Goal: Task Accomplishment & Management: Manage account settings

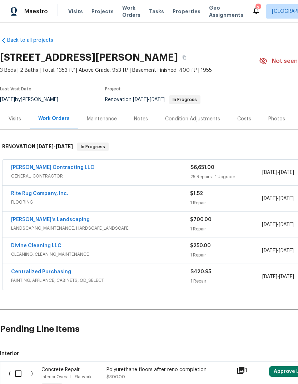
click at [59, 165] on link "[PERSON_NAME] Contracting LLC" at bounding box center [52, 167] width 83 height 5
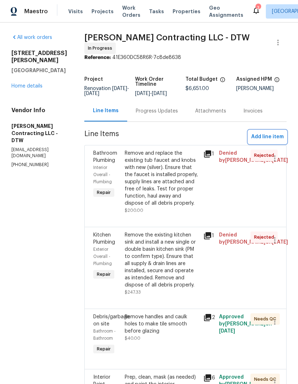
click at [265, 139] on span "Add line item" at bounding box center [267, 137] width 33 height 9
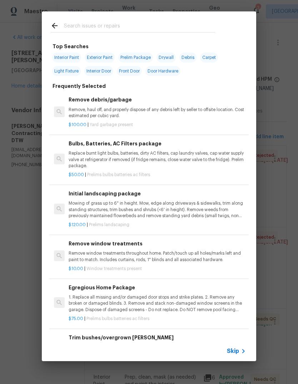
click at [137, 24] on input "text" at bounding box center [139, 26] width 151 height 11
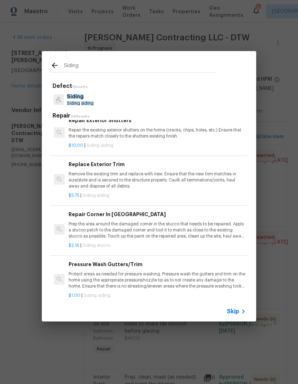
scroll to position [825, 0]
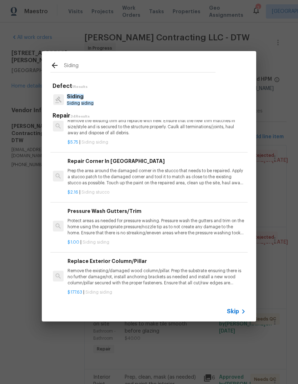
type input "Siding"
click at [268, 128] on div "Siding Defect 1 Results Siding Siding siding Repair 34 Results Replace T-1-11 S…" at bounding box center [149, 186] width 298 height 373
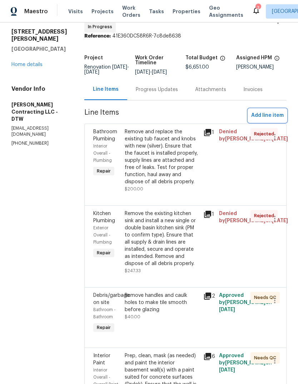
scroll to position [9, 0]
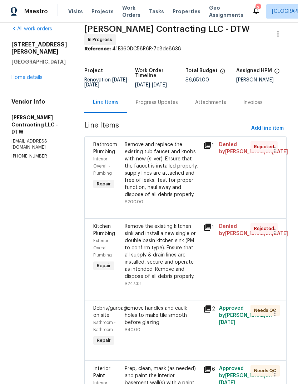
click at [28, 75] on link "Home details" at bounding box center [26, 77] width 31 height 5
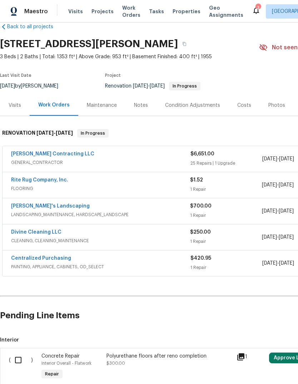
scroll to position [13, 0]
click at [53, 152] on link "[PERSON_NAME] Contracting LLC" at bounding box center [52, 154] width 83 height 5
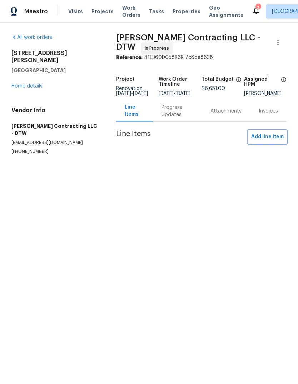
click at [269, 138] on span "Add line item" at bounding box center [267, 137] width 33 height 9
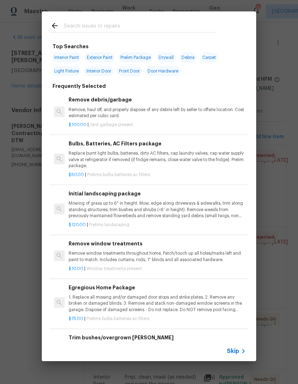
click at [133, 20] on div at bounding box center [133, 25] width 182 height 28
click at [117, 25] on input "text" at bounding box center [139, 26] width 151 height 11
type input "Inter"
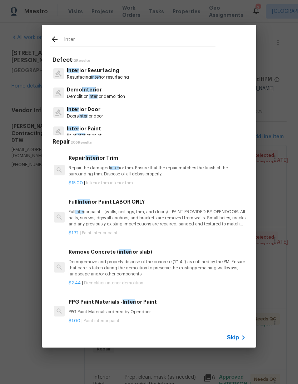
scroll to position [238, 0]
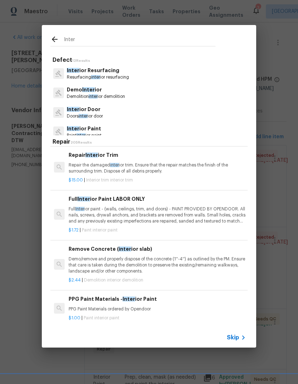
click at [142, 215] on p "Full Inter ior paint - (walls, ceilings, trim, and doors) - PAINT PROVIDED BY O…" at bounding box center [157, 215] width 177 height 18
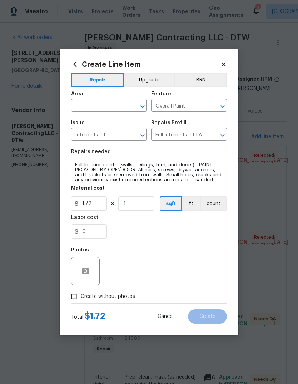
click at [109, 105] on input "text" at bounding box center [99, 106] width 56 height 11
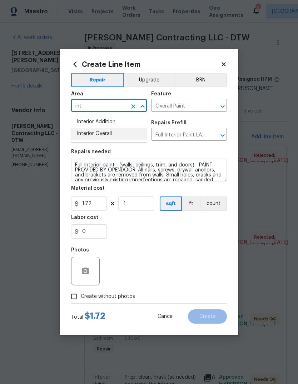
click at [116, 131] on li "Interior Overall" at bounding box center [109, 134] width 76 height 12
type input "Interior Overall"
click at [148, 211] on input "1" at bounding box center [136, 203] width 36 height 14
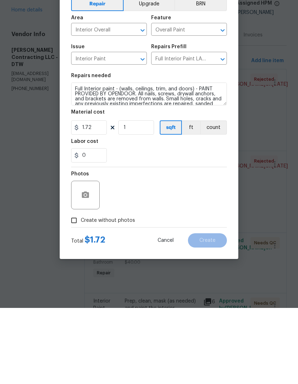
click at [163, 167] on section "Repairs needed Full Interior paint - (walls, ceilings, trim, and doors) - PAINT…" at bounding box center [149, 194] width 156 height 98
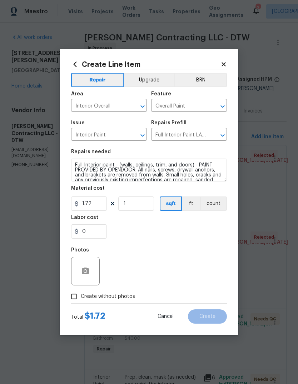
scroll to position [0, 0]
click at [223, 64] on icon at bounding box center [223, 64] width 4 height 4
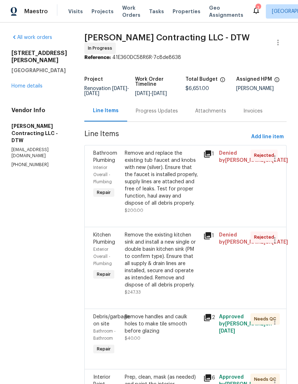
click at [33, 84] on link "Home details" at bounding box center [26, 86] width 31 height 5
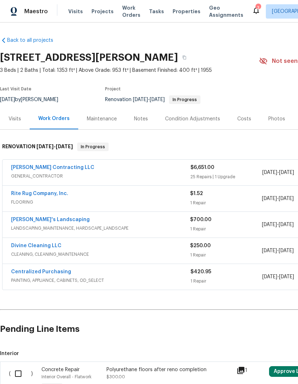
click at [67, 166] on link "[PERSON_NAME] Contracting LLC" at bounding box center [52, 167] width 83 height 5
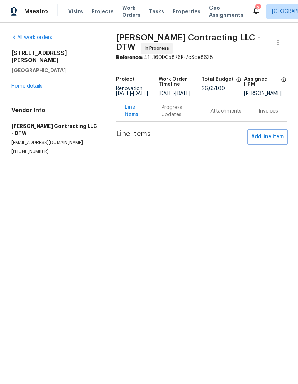
click at [270, 138] on span "Add line item" at bounding box center [267, 137] width 33 height 9
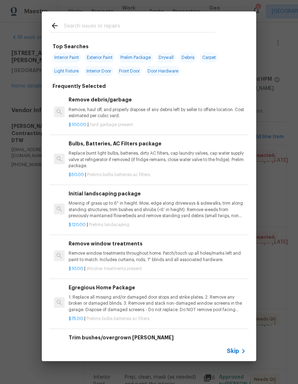
click at [145, 25] on input "text" at bounding box center [139, 26] width 151 height 11
type input "Inter"
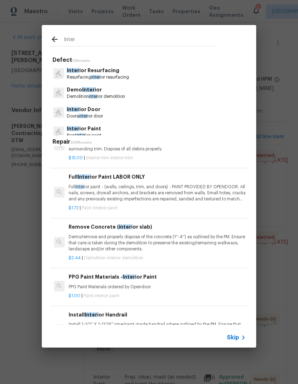
scroll to position [260, 0]
click at [167, 194] on p "Full Inter ior paint - (walls, ceilings, trim, and doors) - PAINT PROVIDED BY O…" at bounding box center [157, 193] width 177 height 18
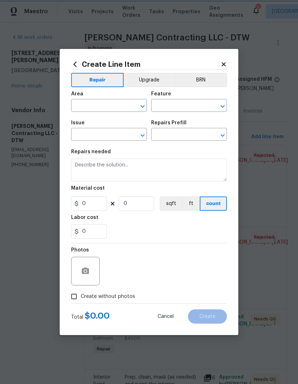
type input "Overall Paint"
type input "Interior Paint"
type input "Full Interior Paint LABOR ONLY $1.72"
type textarea "Full Interior paint - (walls, ceilings, trim, and doors) - PAINT PROVIDED BY OP…"
type input "1.72"
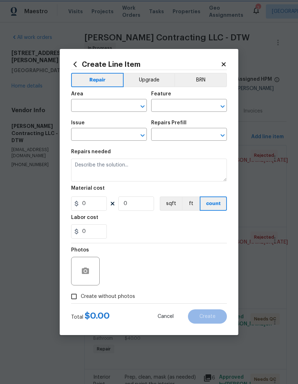
type input "1"
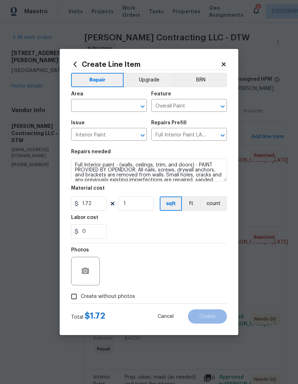
click at [104, 101] on input "text" at bounding box center [99, 106] width 56 height 11
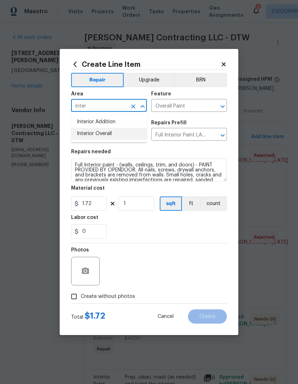
click at [114, 136] on li "Interior Overall" at bounding box center [109, 134] width 76 height 12
type input "Interior Overall"
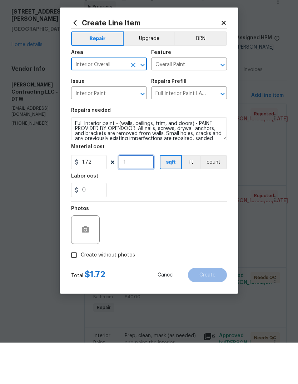
click at [144, 196] on input "1" at bounding box center [136, 203] width 36 height 14
type input "1000"
click at [200, 243] on div "Photos" at bounding box center [149, 266] width 156 height 46
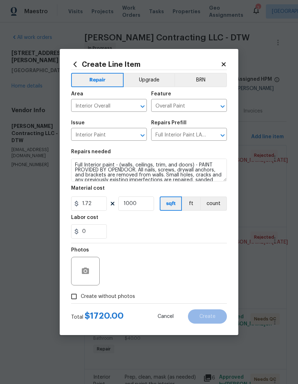
click at [109, 297] on span "Create without photos" at bounding box center [108, 297] width 54 height 8
click at [81, 297] on input "Create without photos" at bounding box center [74, 297] width 14 height 14
click at [116, 296] on span "Create without photos" at bounding box center [108, 297] width 54 height 8
click at [81, 296] on input "Create without photos" at bounding box center [74, 297] width 14 height 14
click at [87, 271] on icon "button" at bounding box center [85, 271] width 9 height 9
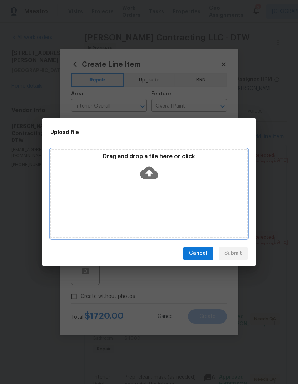
click at [183, 156] on p "Drag and drop a file here or click" at bounding box center [148, 157] width 195 height 8
click at [180, 155] on p "Drag and drop a file here or click" at bounding box center [148, 157] width 195 height 8
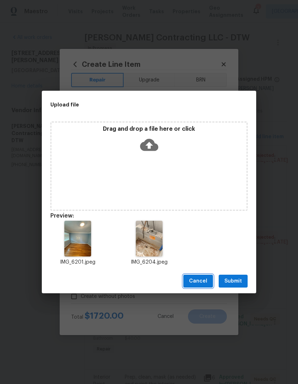
click at [198, 279] on span "Cancel" at bounding box center [198, 281] width 18 height 9
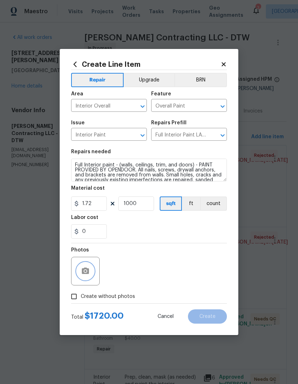
click at [85, 280] on button "button" at bounding box center [85, 271] width 17 height 17
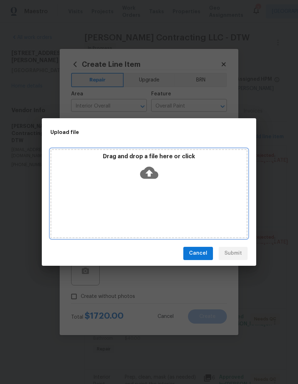
click at [176, 159] on p "Drag and drop a file here or click" at bounding box center [148, 157] width 195 height 8
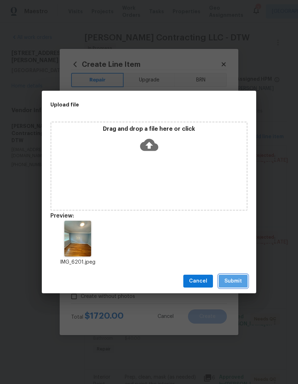
click at [239, 279] on span "Submit" at bounding box center [233, 281] width 18 height 9
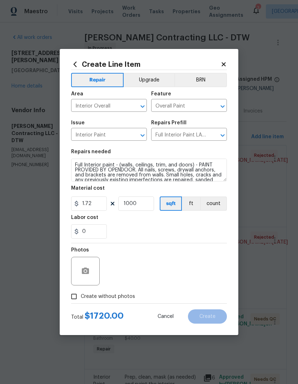
click at [191, 231] on div "0" at bounding box center [149, 231] width 156 height 14
click at [173, 253] on div "Photos" at bounding box center [149, 266] width 156 height 46
click at [121, 298] on span "Create without photos" at bounding box center [108, 297] width 54 height 8
click at [81, 298] on input "Create without photos" at bounding box center [74, 297] width 14 height 14
click at [116, 298] on span "Create without photos" at bounding box center [108, 297] width 54 height 8
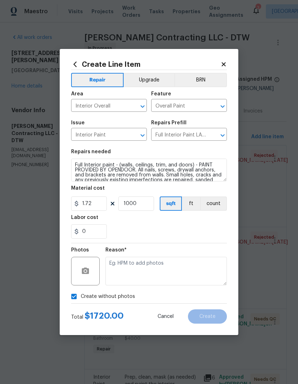
click at [81, 298] on input "Create without photos" at bounding box center [74, 297] width 14 height 14
click at [114, 298] on span "Create without photos" at bounding box center [108, 297] width 54 height 8
click at [81, 298] on input "Create without photos" at bounding box center [74, 297] width 14 height 14
checkbox input "true"
click at [164, 268] on textarea at bounding box center [165, 271] width 121 height 29
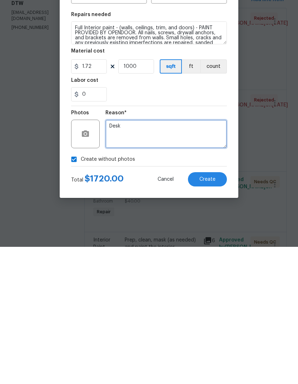
type textarea "Desk"
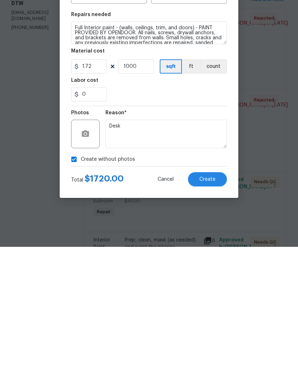
click at [217, 309] on button "Create" at bounding box center [207, 316] width 39 height 14
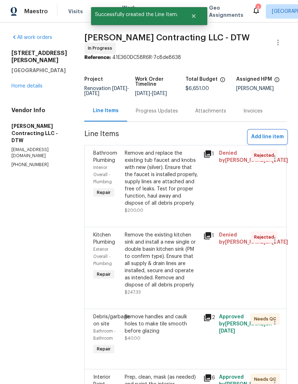
click at [267, 133] on span "Add line item" at bounding box center [267, 137] width 33 height 9
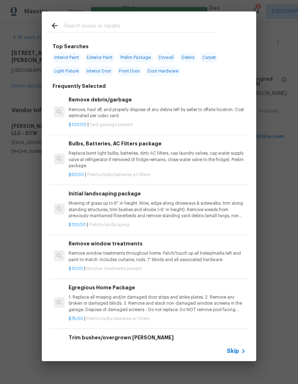
click at [136, 23] on input "text" at bounding box center [139, 26] width 151 height 11
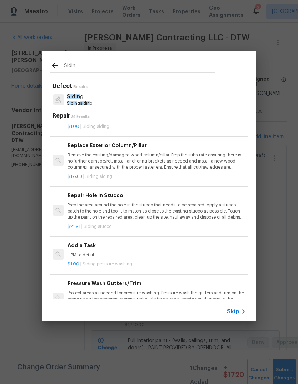
scroll to position [979, 1]
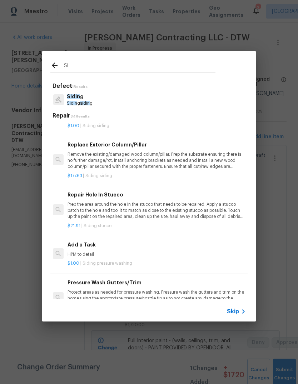
type input "S"
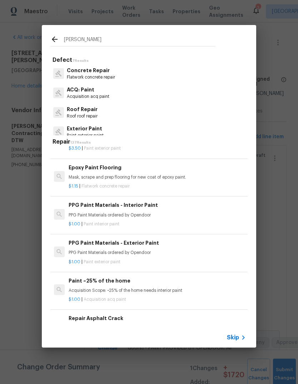
scroll to position [0, 0]
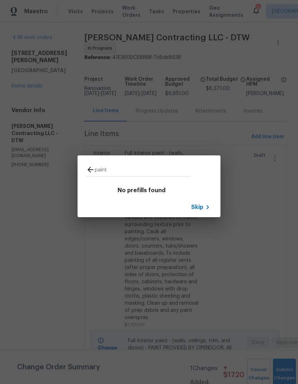
type input "paint"
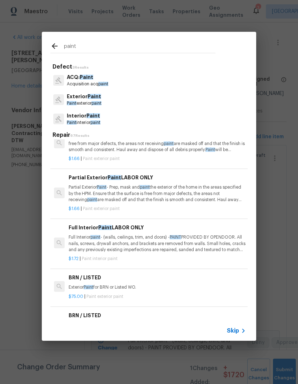
scroll to position [401, 0]
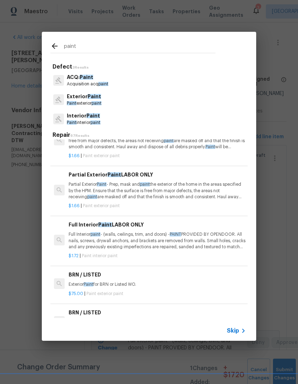
click at [175, 187] on p "Partial Exterior Paint - Prep, mask and paint the exterior of the home in the a…" at bounding box center [157, 190] width 177 height 18
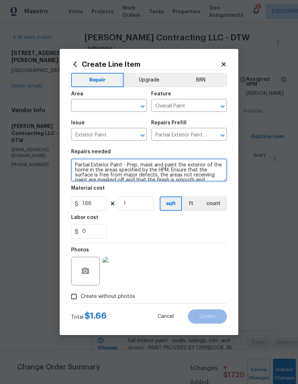
click at [103, 171] on textarea "Partial Exterior Paint - Prep, mask and paint the exterior of the home in the a…" at bounding box center [149, 170] width 156 height 23
click at [72, 167] on textarea "Partial Exterior Paint - Prep, mask and paint the exterior of the home in the a…" at bounding box center [149, 170] width 156 height 23
click at [164, 162] on textarea "Partial Exterior Paint - Prep, mask and paint the exterior of the home in the a…" at bounding box center [149, 170] width 156 height 23
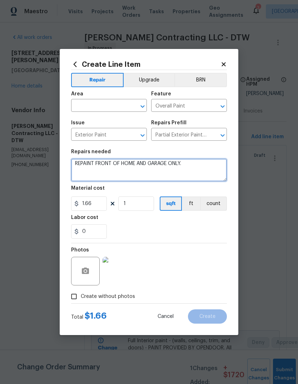
click at [167, 161] on textarea "REPAINT FRONT OF HOME AND GARAGE ONLY. Partial Exterior Paint - Prep, mask and …" at bounding box center [149, 170] width 156 height 23
click at [196, 166] on textarea "REPAINT FRONT OF HOME AND GARAGE ONLY. Partial Exterior Paint - Prep, mask and …" at bounding box center [149, 170] width 156 height 23
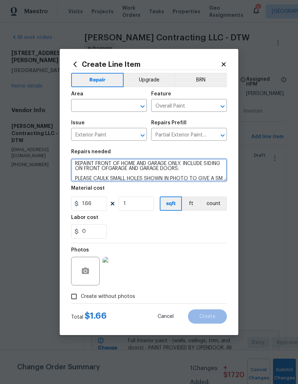
scroll to position [15, 0]
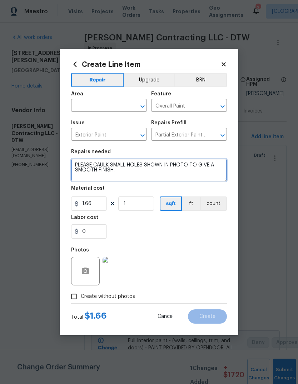
type textarea "REPAINT FRONT OF HOME AND GARAGE ONLY. INCLUDE SIDING ON FRONT OFGARAGE AND GAR…"
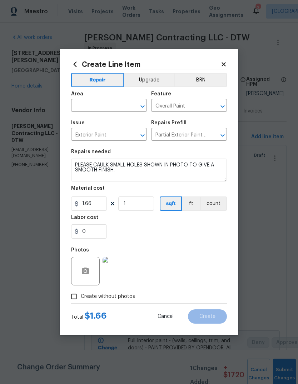
click at [139, 234] on div "0" at bounding box center [149, 231] width 156 height 14
click at [96, 205] on input "1.66" at bounding box center [89, 203] width 36 height 14
type input "1500"
click at [206, 225] on div "0" at bounding box center [149, 231] width 156 height 14
click at [107, 105] on input "text" at bounding box center [99, 106] width 56 height 11
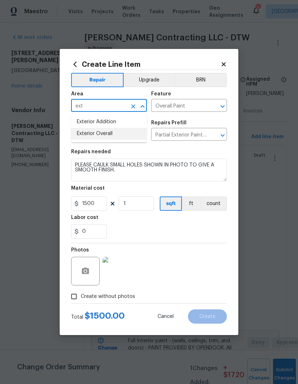
click at [118, 136] on li "Exterior Overall" at bounding box center [109, 134] width 76 height 12
type input "Exterior Overall"
click at [170, 222] on div "Labor cost" at bounding box center [149, 219] width 156 height 9
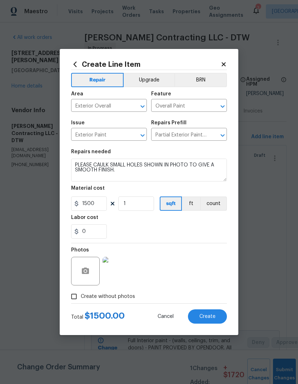
click at [118, 295] on span "Create without photos" at bounding box center [108, 297] width 54 height 8
click at [81, 295] on input "Create without photos" at bounding box center [74, 297] width 14 height 14
click at [121, 274] on img at bounding box center [117, 271] width 29 height 29
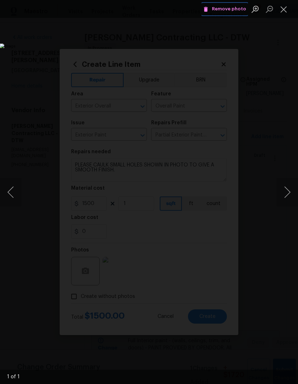
click at [230, 14] on button "Remove photo" at bounding box center [224, 9] width 46 height 11
checkbox input "true"
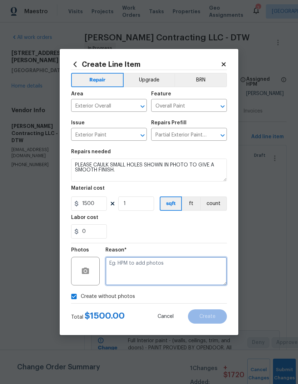
click at [173, 261] on textarea at bounding box center [165, 271] width 121 height 29
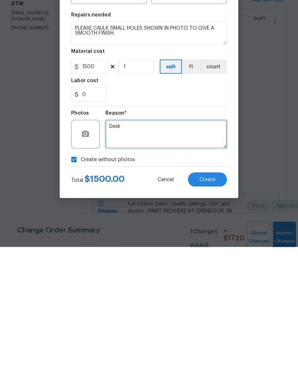
type textarea "Desk"
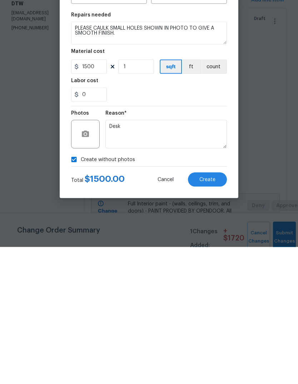
click at [218, 309] on button "Create" at bounding box center [207, 316] width 39 height 14
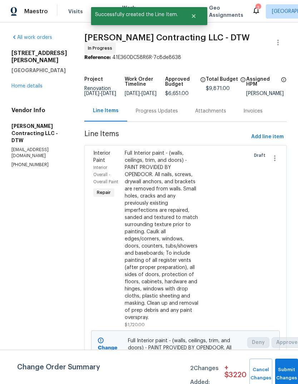
scroll to position [0, 0]
click at [171, 112] on div "Progress Updates" at bounding box center [157, 111] width 42 height 7
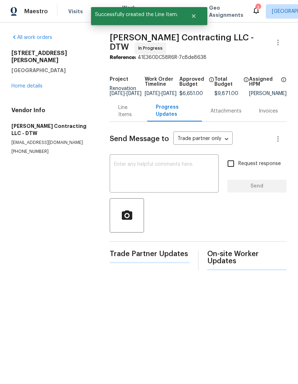
click at [121, 114] on div "Line Items" at bounding box center [128, 111] width 20 height 14
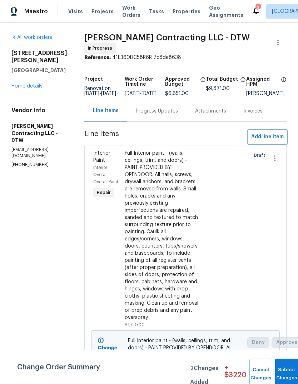
click at [274, 135] on span "Add line item" at bounding box center [267, 137] width 33 height 9
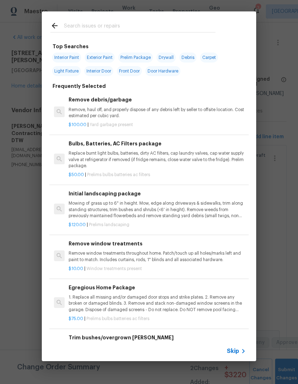
click at [142, 28] on input "text" at bounding box center [139, 26] width 151 height 11
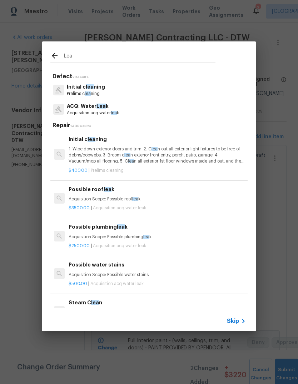
type input "Leak"
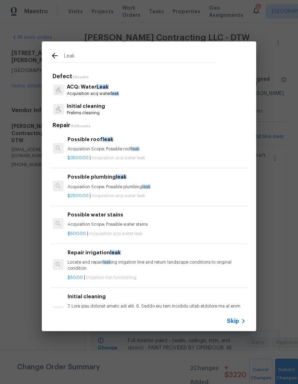
scroll to position [0, 1]
click at [131, 188] on p "Acquisition Scope: Possible plumbing leak" at bounding box center [156, 187] width 177 height 6
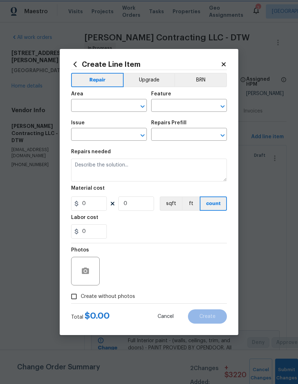
type input "Acquisition"
type input "ACQ: Water Leak"
type textarea "Acquisition Scope: Possible plumbing leak"
type input "1"
type input "Possible plumbing leak $2,500.00"
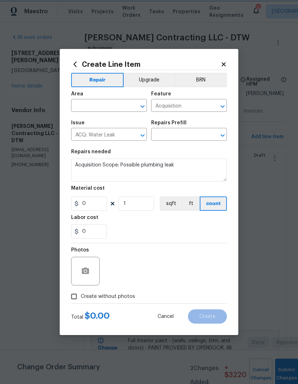
type input "2500"
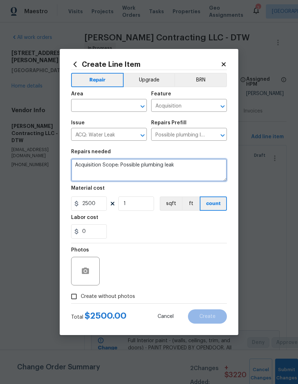
click at [144, 168] on textarea "Acquisition Scope: Possible plumbing leak" at bounding box center [149, 170] width 156 height 23
click at [131, 165] on textarea "Acquisition Scope: Possible plumbing leak" at bounding box center [149, 170] width 156 height 23
type textarea "plumbing leak"
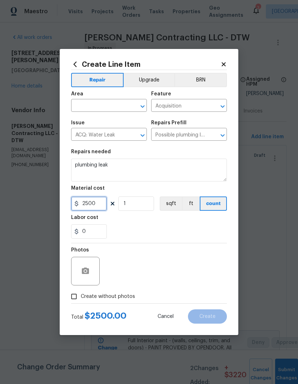
click at [87, 210] on input "2500" at bounding box center [89, 203] width 36 height 14
click at [90, 214] on section "Repairs needed plumbing leak Material cost 2500 1 sqft ft count Labor cost 0" at bounding box center [149, 194] width 156 height 98
click at [97, 205] on input "2500" at bounding box center [89, 203] width 36 height 14
click at [96, 205] on input "2500" at bounding box center [89, 203] width 36 height 14
click at [95, 207] on input "2500" at bounding box center [89, 203] width 36 height 14
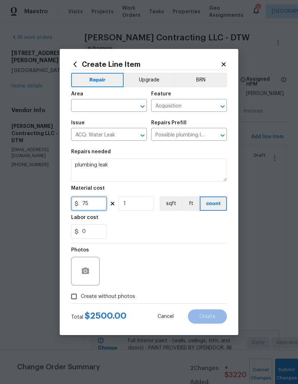
type input "75"
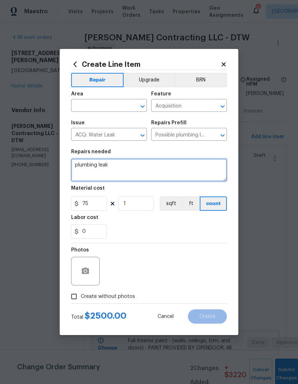
click at [130, 171] on textarea "plumbing leak" at bounding box center [149, 170] width 156 height 23
type textarea "plumbing leak in laundry sink"
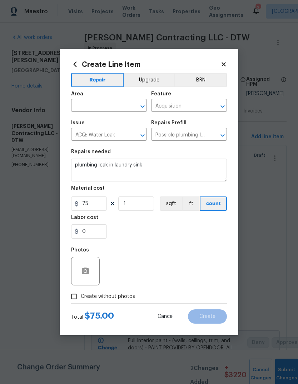
click at [108, 102] on input "text" at bounding box center [99, 106] width 56 height 11
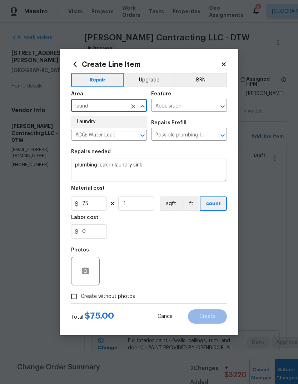
click at [96, 120] on li "Laundry" at bounding box center [109, 122] width 76 height 12
type input "Laundry"
click at [94, 204] on input "75" at bounding box center [89, 203] width 36 height 14
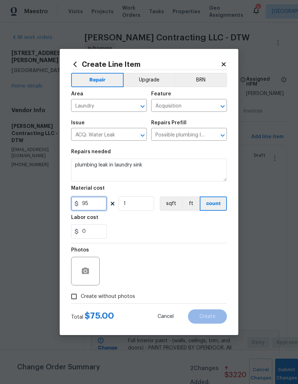
type input "95"
click at [175, 229] on div "0" at bounding box center [149, 231] width 156 height 14
click at [126, 298] on span "Create without photos" at bounding box center [108, 297] width 54 height 8
click at [81, 298] on input "Create without photos" at bounding box center [74, 297] width 14 height 14
checkbox input "true"
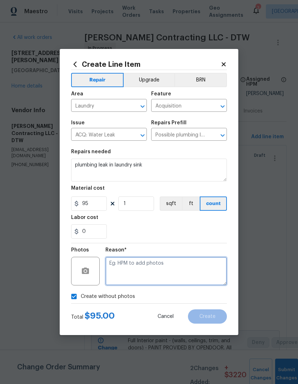
click at [176, 274] on textarea at bounding box center [165, 271] width 121 height 29
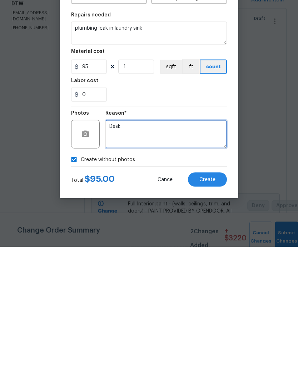
type textarea "Desk"
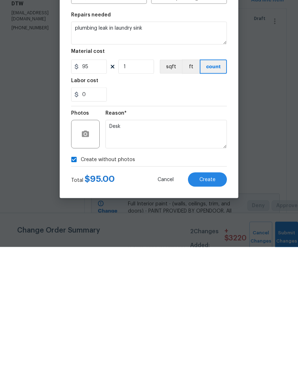
click at [215, 309] on button "Create" at bounding box center [207, 316] width 39 height 14
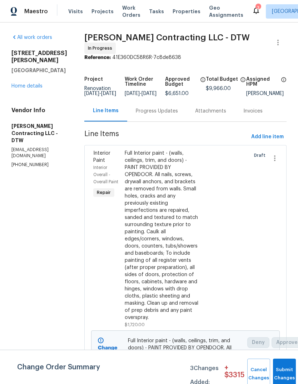
scroll to position [0, 0]
click at [34, 84] on link "Home details" at bounding box center [26, 86] width 31 height 5
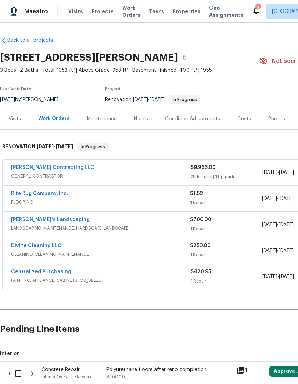
click at [144, 119] on div "Notes" at bounding box center [141, 118] width 14 height 7
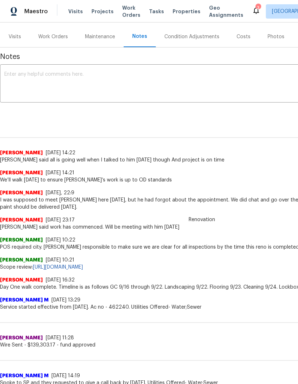
scroll to position [83, 0]
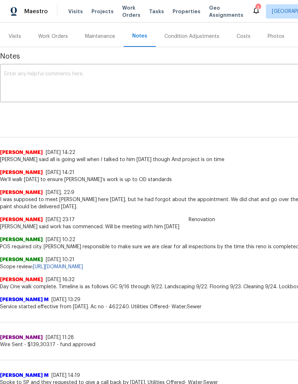
click at [232, 129] on div "Renovation Dominic Herron 9/22/25, 14:22 Tony said all is going well when I tal…" at bounding box center [202, 144] width 404 height 38
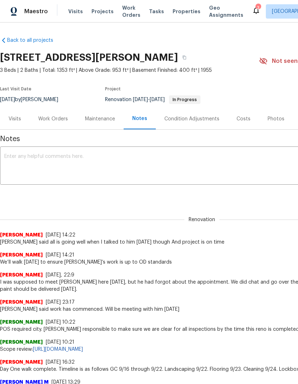
scroll to position [0, 0]
click at [184, 10] on span "Properties" at bounding box center [187, 11] width 28 height 7
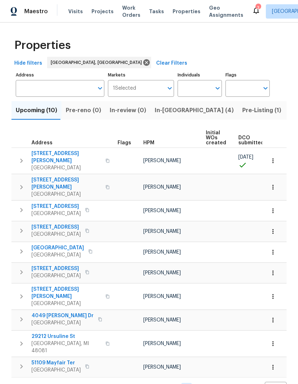
click at [162, 111] on span "In-reno (4)" at bounding box center [194, 110] width 79 height 10
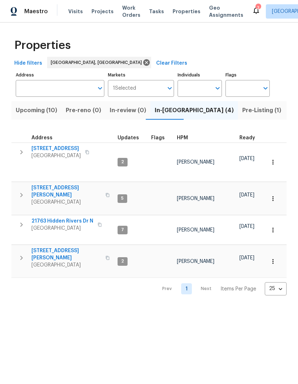
click at [72, 247] on span "4227 Coolidge Ave" at bounding box center [66, 254] width 70 height 14
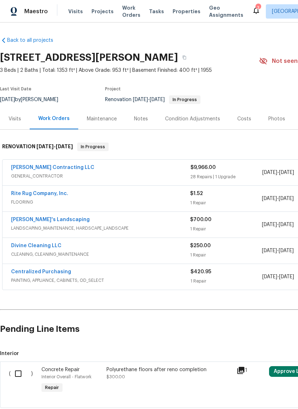
click at [53, 167] on link "[PERSON_NAME] Contracting LLC" at bounding box center [52, 167] width 83 height 5
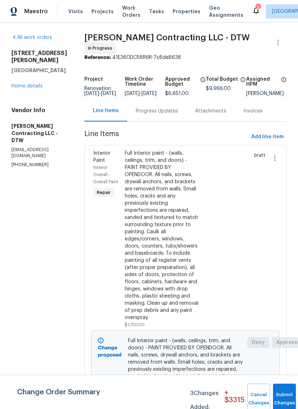
click at [226, 114] on div "Attachments" at bounding box center [210, 111] width 31 height 7
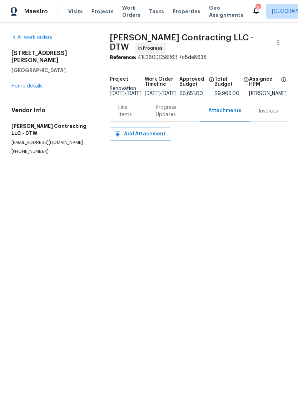
click at [162, 121] on div "Progress Updates" at bounding box center [173, 110] width 53 height 21
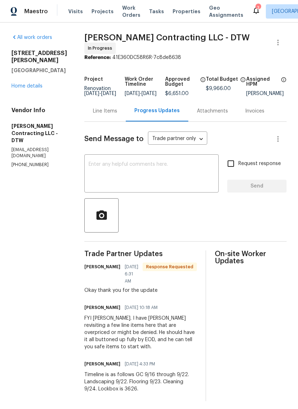
click at [33, 84] on link "Home details" at bounding box center [26, 86] width 31 height 5
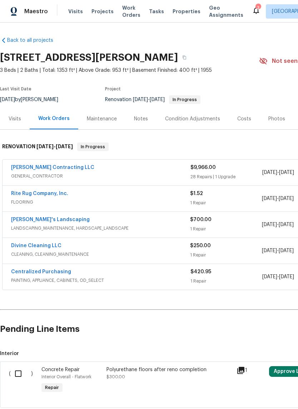
click at [140, 123] on div "Notes" at bounding box center [140, 118] width 31 height 21
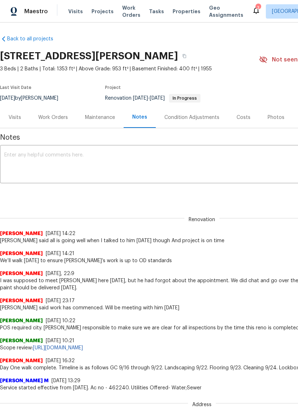
scroll to position [1, 0]
click at [204, 121] on div "Condition Adjustments" at bounding box center [191, 117] width 55 height 7
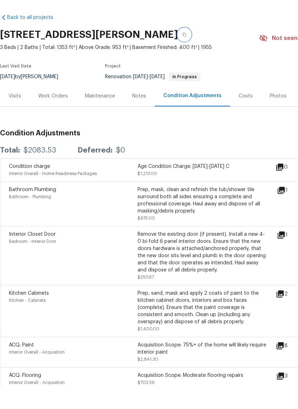
click at [191, 51] on button "button" at bounding box center [184, 57] width 13 height 13
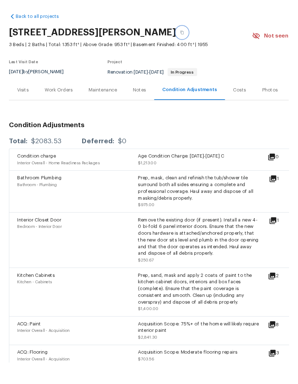
scroll to position [27, 0]
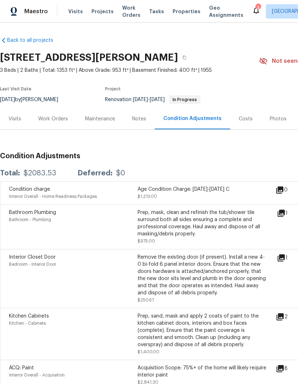
click at [59, 115] on div "Work Orders" at bounding box center [53, 118] width 30 height 7
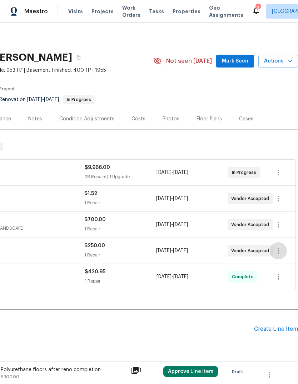
scroll to position [0, 106]
click at [284, 242] on button "button" at bounding box center [278, 250] width 17 height 17
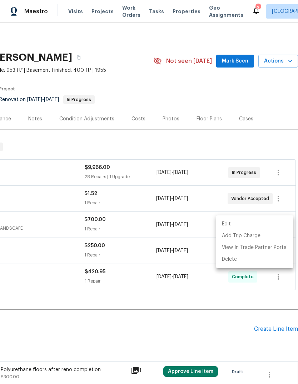
click at [267, 223] on li "Edit" at bounding box center [254, 224] width 77 height 12
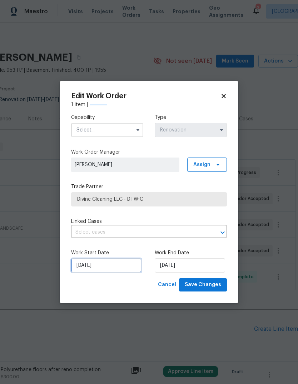
click at [116, 267] on input "9/24/2025" at bounding box center [106, 265] width 70 height 14
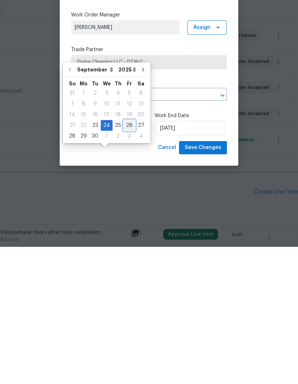
click at [124, 258] on div "26" at bounding box center [129, 263] width 11 height 10
type input "[DATE]"
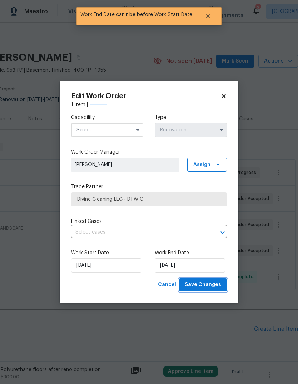
click at [204, 284] on span "Save Changes" at bounding box center [203, 284] width 36 height 9
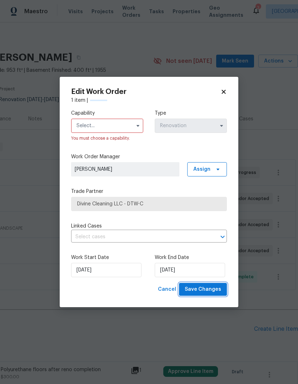
click at [207, 289] on span "Save Changes" at bounding box center [203, 289] width 36 height 9
click at [122, 125] on input "text" at bounding box center [107, 126] width 72 height 14
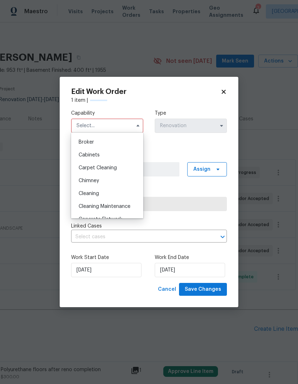
scroll to position [50, 0]
click at [103, 193] on div "Cleaning" at bounding box center [107, 193] width 69 height 13
type input "Cleaning"
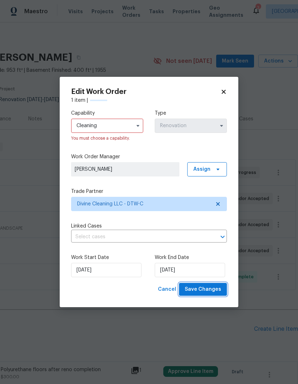
click at [204, 290] on span "Save Changes" at bounding box center [203, 289] width 36 height 9
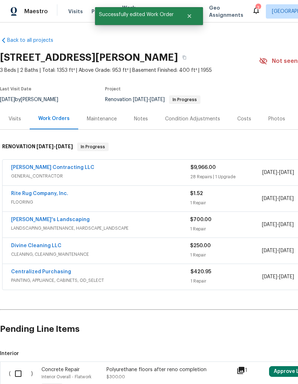
scroll to position [0, 0]
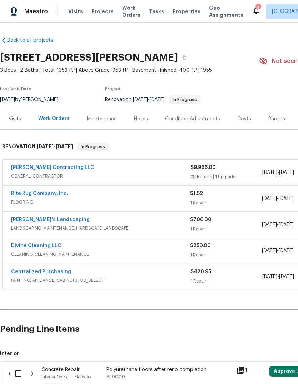
click at [45, 243] on link "Divine Cleaning LLC" at bounding box center [36, 245] width 50 height 5
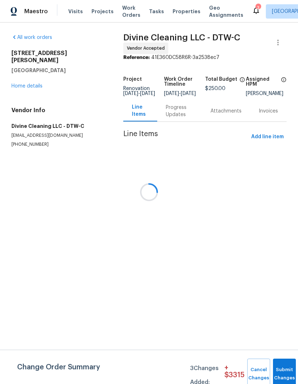
click at [164, 125] on div at bounding box center [149, 192] width 298 height 384
click at [173, 112] on div at bounding box center [149, 192] width 298 height 384
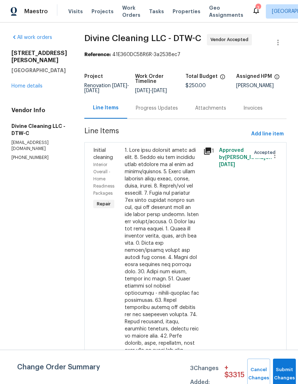
click at [164, 119] on div "Progress Updates" at bounding box center [156, 108] width 59 height 21
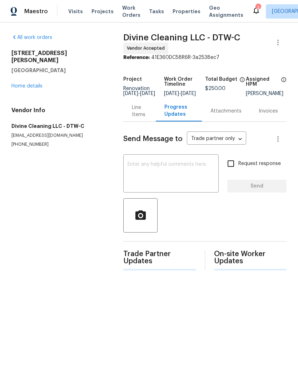
click at [179, 182] on textarea at bounding box center [171, 174] width 87 height 25
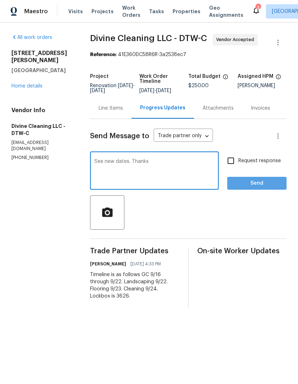
type textarea "See new dates. Thanks"
click at [271, 188] on span "Send" at bounding box center [257, 183] width 48 height 9
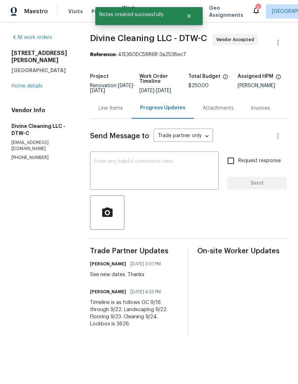
click at [34, 84] on link "Home details" at bounding box center [26, 86] width 31 height 5
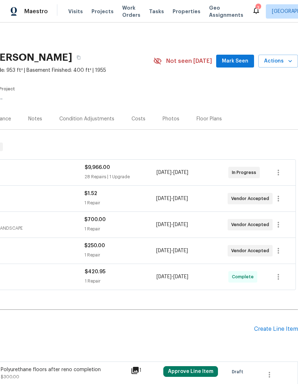
scroll to position [0, 106]
click at [279, 172] on icon "button" at bounding box center [278, 173] width 1 height 6
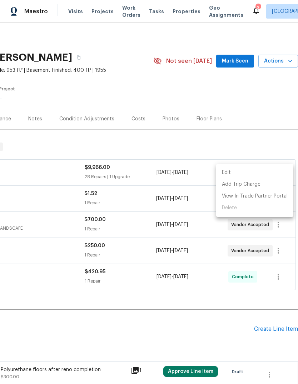
click at [266, 171] on li "Edit" at bounding box center [254, 173] width 77 height 12
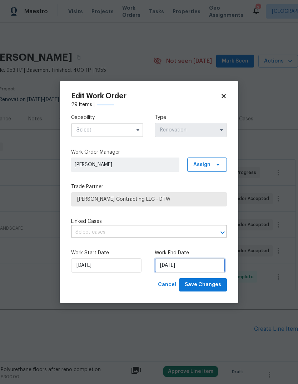
click at [187, 261] on input "[DATE]" at bounding box center [190, 265] width 70 height 14
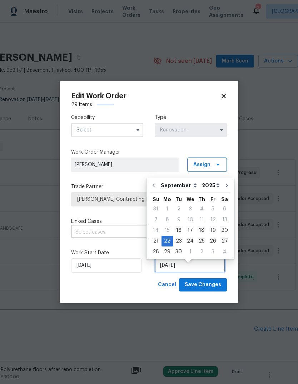
scroll to position [5, 0]
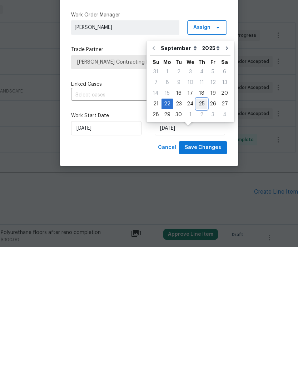
click at [199, 236] on div "25" at bounding box center [201, 241] width 11 height 10
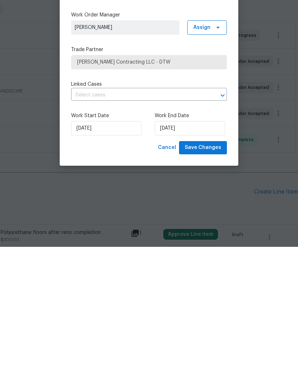
scroll to position [27, 0]
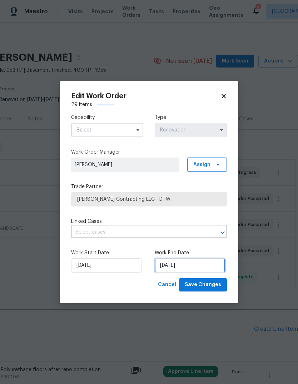
click at [203, 261] on input "9/25/2025" at bounding box center [190, 265] width 70 height 14
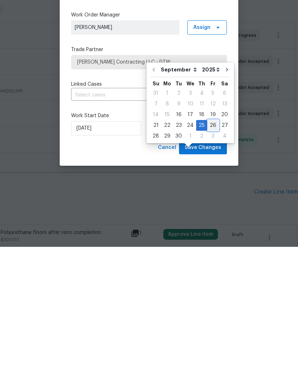
click at [213, 258] on div "26" at bounding box center [212, 263] width 11 height 10
type input "[DATE]"
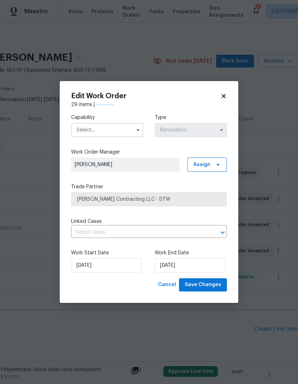
click at [210, 283] on span "Save Changes" at bounding box center [203, 284] width 36 height 9
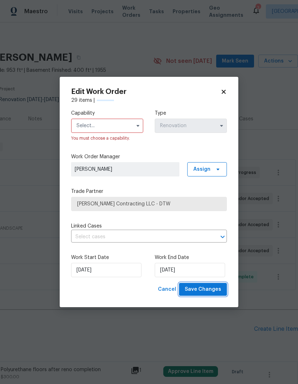
click at [216, 288] on span "Save Changes" at bounding box center [203, 289] width 36 height 9
click at [115, 130] on input "text" at bounding box center [107, 126] width 72 height 14
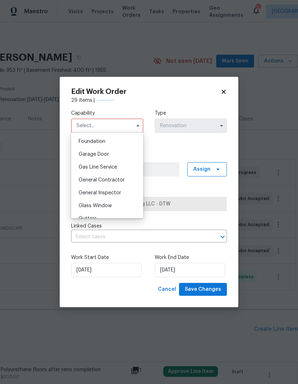
scroll to position [305, 0]
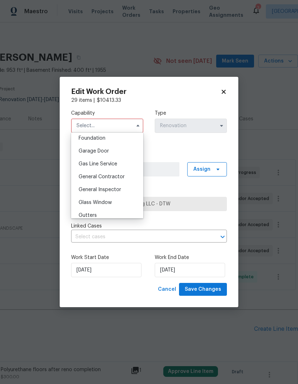
click at [118, 179] on span "General Contractor" at bounding box center [102, 176] width 46 height 5
type input "General Contractor"
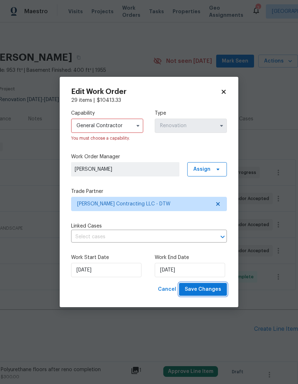
click at [205, 292] on span "Save Changes" at bounding box center [203, 289] width 36 height 9
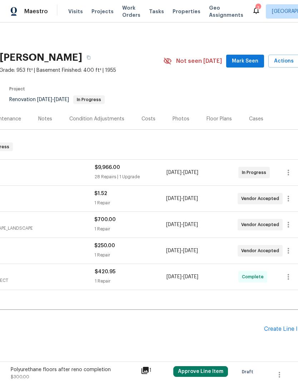
scroll to position [0, 96]
click at [254, 57] on span "Mark Seen" at bounding box center [245, 61] width 26 height 9
click at [248, 57] on span "Mark Seen" at bounding box center [245, 61] width 26 height 9
click at [70, 11] on span "Visits" at bounding box center [75, 11] width 15 height 7
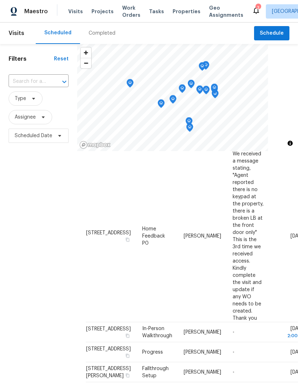
scroll to position [51, 0]
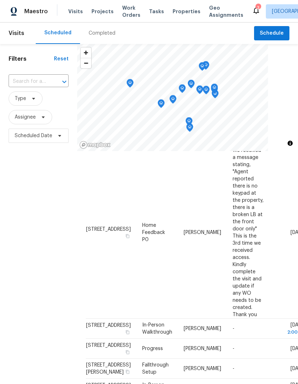
click at [227, 227] on td "We received a message stating, "Agent reported there is no keypad at the proper…" at bounding box center [248, 232] width 43 height 173
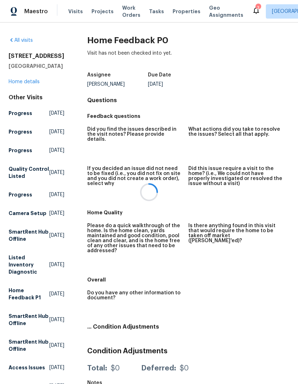
click at [27, 93] on div at bounding box center [149, 192] width 298 height 384
click at [30, 98] on div at bounding box center [149, 192] width 298 height 384
click at [72, 15] on div at bounding box center [149, 192] width 298 height 384
click at [80, 12] on div at bounding box center [149, 192] width 298 height 384
click at [82, 6] on div at bounding box center [149, 192] width 298 height 384
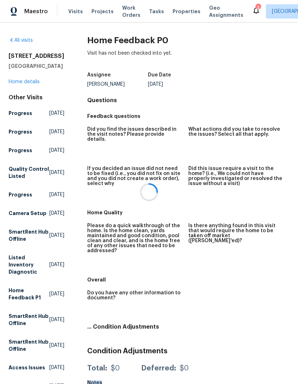
click at [78, 13] on div at bounding box center [149, 192] width 298 height 384
click at [78, 15] on div at bounding box center [149, 192] width 298 height 384
click at [75, 11] on span "Visits" at bounding box center [75, 11] width 15 height 7
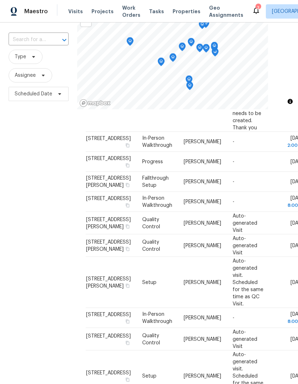
scroll to position [192, 0]
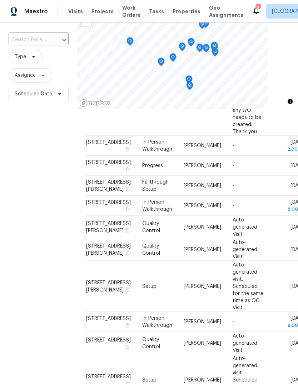
click at [0, 0] on span at bounding box center [0, 0] width 0 height 0
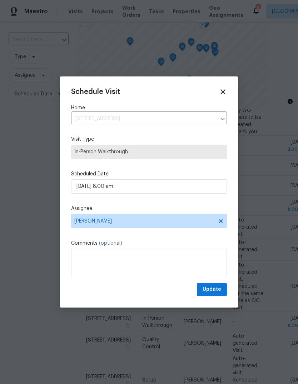
click at [112, 247] on label "Comments (optional)" at bounding box center [149, 243] width 156 height 7
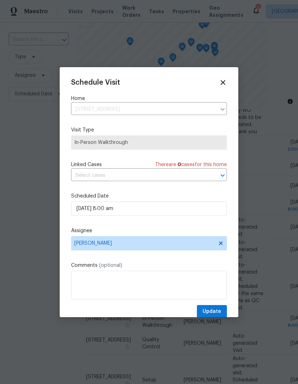
click at [116, 226] on div "Schedule Visit Home 45300 Manor Dr, Shelby Township, MI 48317 ​ Visit Type In-P…" at bounding box center [149, 199] width 156 height 240
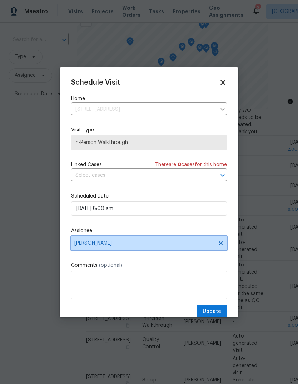
click at [112, 241] on span "Diana Brink" at bounding box center [149, 243] width 156 height 14
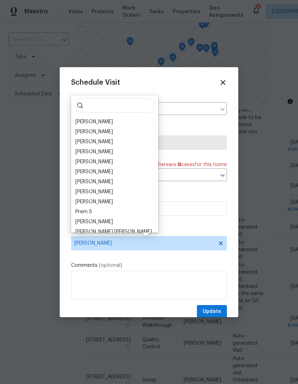
click at [104, 149] on div "[PERSON_NAME]" at bounding box center [94, 151] width 38 height 7
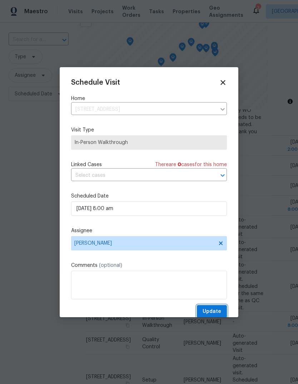
click at [215, 313] on span "Update" at bounding box center [212, 311] width 19 height 9
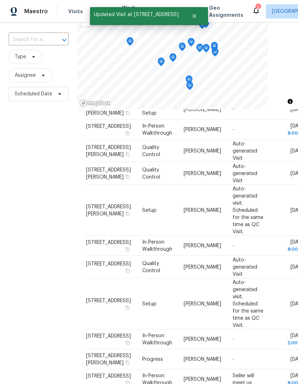
scroll to position [270, 0]
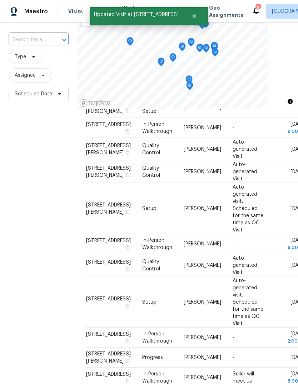
click at [0, 0] on icon at bounding box center [0, 0] width 0 height 0
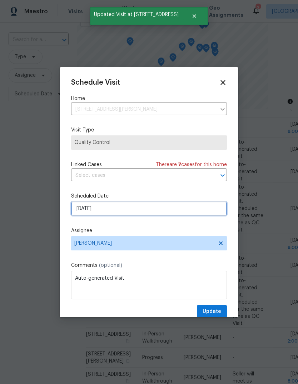
click at [106, 214] on input "[DATE]" at bounding box center [149, 208] width 156 height 14
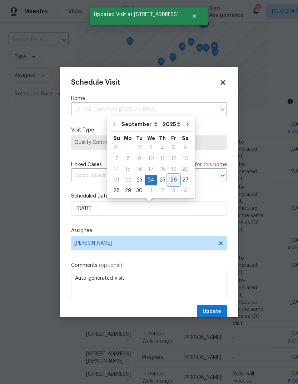
click at [172, 182] on div "26" at bounding box center [173, 180] width 11 height 10
type input "9/26/2025"
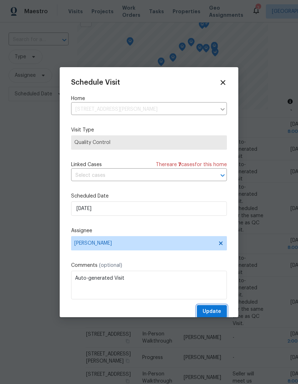
click at [211, 315] on span "Update" at bounding box center [212, 311] width 19 height 9
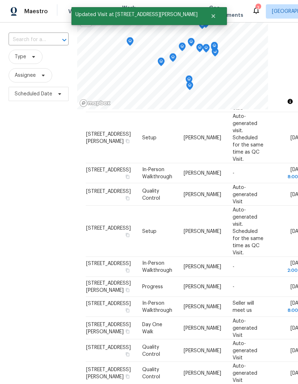
scroll to position [326, 0]
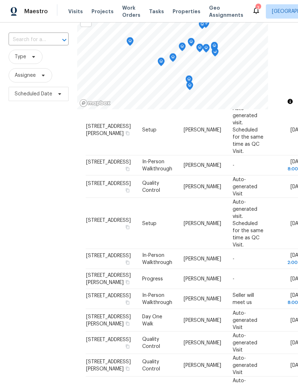
click at [184, 13] on span "Properties" at bounding box center [187, 11] width 28 height 7
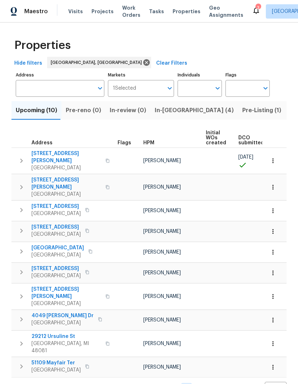
click at [166, 111] on span "In-reno (4)" at bounding box center [194, 110] width 79 height 10
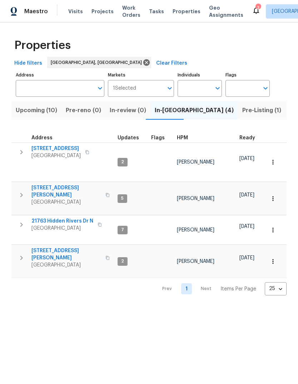
click at [59, 261] on span "Lincoln Park, MI 48146" at bounding box center [66, 264] width 70 height 7
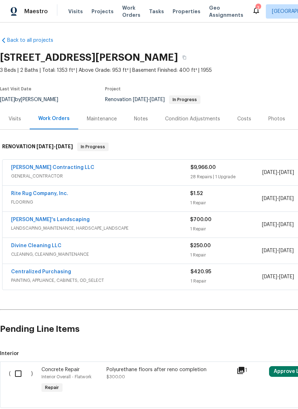
click at [58, 165] on link "[PERSON_NAME] Contracting LLC" at bounding box center [52, 167] width 83 height 5
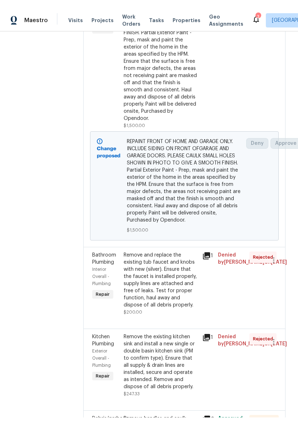
scroll to position [586, 1]
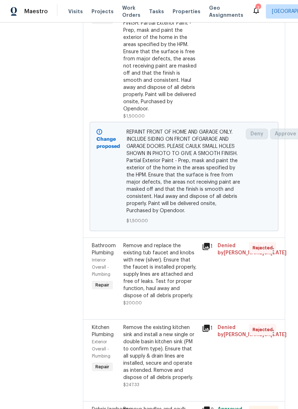
click at [177, 98] on div "REPAINT FRONT OF HOME AND GARAGE ONLY. INCLUDE SIDING ON FRONT OFGARAGE AND GAR…" at bounding box center [160, 45] width 74 height 136
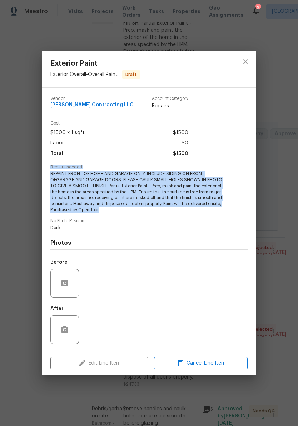
click at [213, 343] on div "After" at bounding box center [148, 325] width 197 height 46
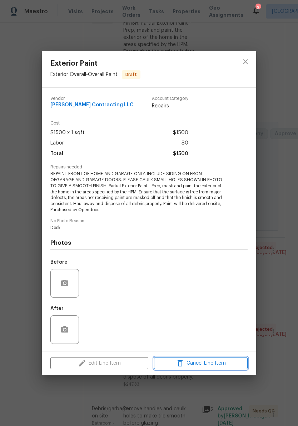
click at [212, 366] on span "Cancel Line Item" at bounding box center [200, 363] width 89 height 9
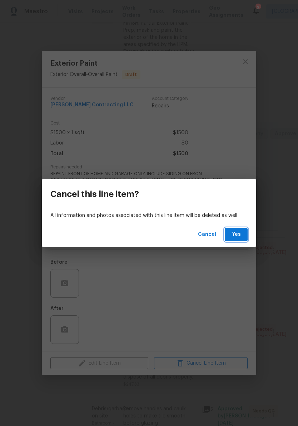
click at [245, 233] on button "Yes" at bounding box center [236, 234] width 23 height 13
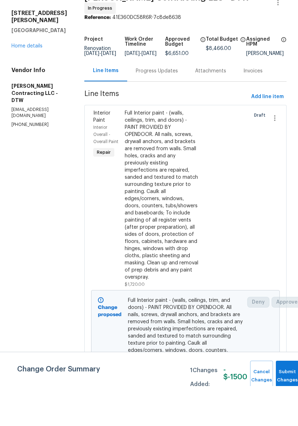
scroll to position [0, 0]
click at [36, 84] on link "Home details" at bounding box center [26, 86] width 31 height 5
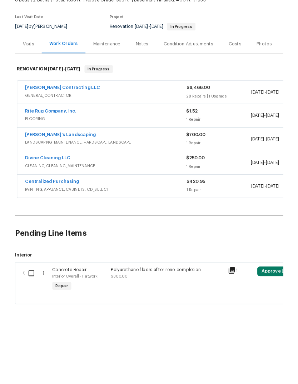
scroll to position [30, 0]
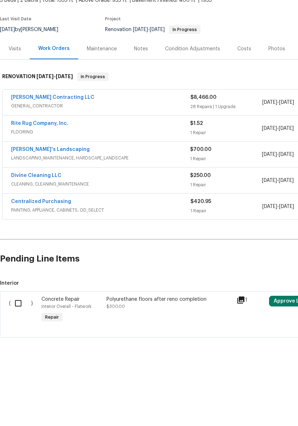
click at [56, 135] on link "[PERSON_NAME] Contracting LLC" at bounding box center [52, 137] width 83 height 5
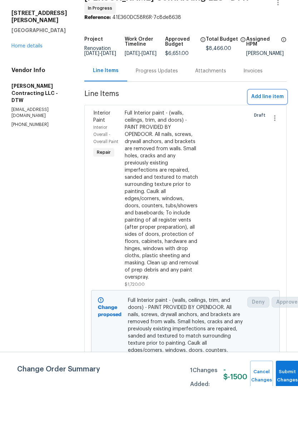
click at [272, 133] on span "Add line item" at bounding box center [267, 137] width 33 height 9
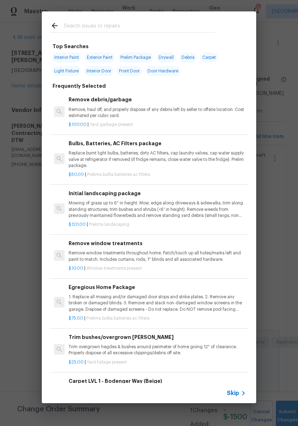
click at [104, 54] on span "Exterior Paint" at bounding box center [100, 58] width 30 height 10
type input "Exterior Paint"
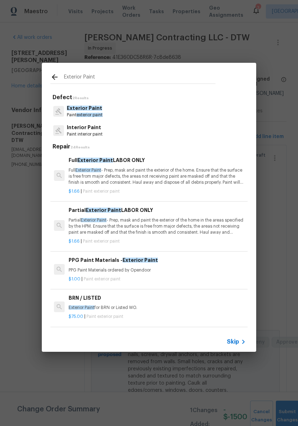
click at [178, 223] on p "Partial Exterior Paint - Prep, mask and paint the exterior of the home in the a…" at bounding box center [157, 227] width 177 height 18
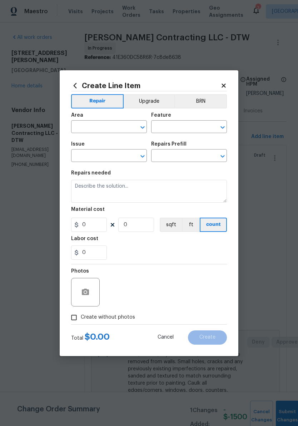
type input "Overall Paint"
type input "Exterior Paint"
type input "Partial Exterior Paint LABOR ONLY $1.66"
type textarea "Partial Exterior Paint - Prep, mask and paint the exterior of the home in the a…"
type input "1.66"
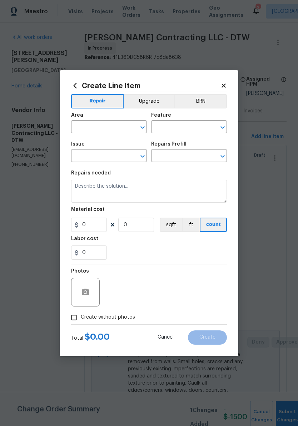
type input "1"
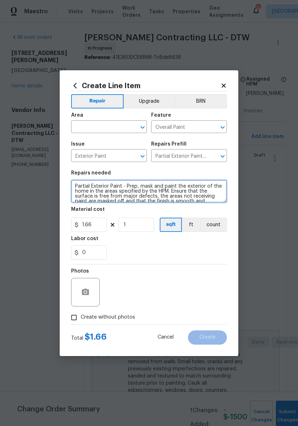
click at [144, 188] on textarea "Partial Exterior Paint - Prep, mask and paint the exterior of the home in the a…" at bounding box center [149, 191] width 156 height 23
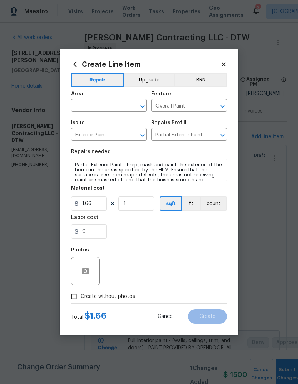
click at [144, 188] on div "Material cost" at bounding box center [149, 190] width 156 height 9
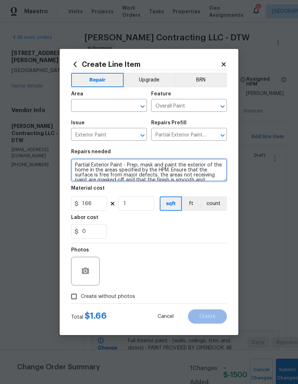
click at [151, 170] on textarea "Partial Exterior Paint - Prep, mask and paint the exterior of the home in the a…" at bounding box center [149, 170] width 156 height 23
click at [150, 170] on textarea "Partial Exterior Paint - Prep, mask and paint the exterior of the home in the a…" at bounding box center [149, 170] width 156 height 23
click at [152, 166] on textarea "Partial Exterior Paint - Prep, mask and paint the exterior of the home in the a…" at bounding box center [149, 170] width 156 height 23
click at [156, 167] on textarea "Partial Exterior Paint - Prep, mask and paint the exterior of the home in the a…" at bounding box center [149, 170] width 156 height 23
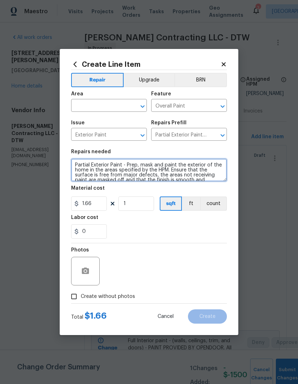
click at [156, 167] on textarea "Partial Exterior Paint - Prep, mask and paint the exterior of the home in the a…" at bounding box center [149, 170] width 156 height 23
paste textarea "Repairs needed REPAINT FRONT OF HOME AND GARAGE ONLY. INCLUDE SIDING ON FRONT O…"
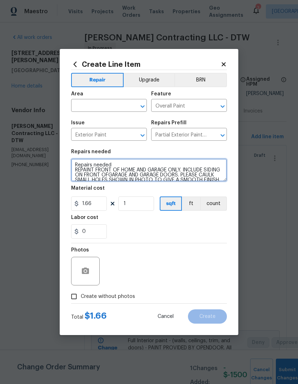
type textarea "Repairs needed REPAINT FRONT OF HOME AND GARAGE ONLY. INCLUDE SIDING ON FRONT O…"
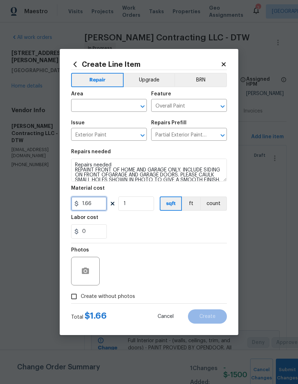
click at [101, 198] on input "1.66" at bounding box center [89, 203] width 36 height 14
type input "800"
click at [199, 224] on div "Labor cost" at bounding box center [149, 219] width 156 height 9
click at [108, 104] on input "text" at bounding box center [99, 106] width 56 height 11
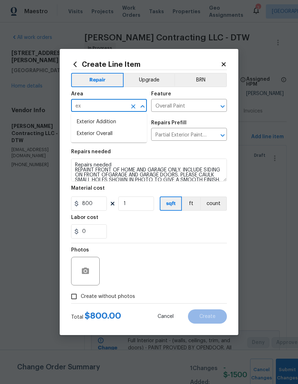
click at [103, 131] on li "Exterior Overall" at bounding box center [109, 134] width 76 height 12
type input "Exterior Overall"
click at [162, 236] on div "0" at bounding box center [149, 231] width 156 height 14
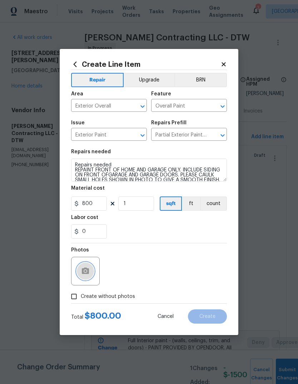
click at [88, 275] on icon "button" at bounding box center [85, 271] width 9 height 9
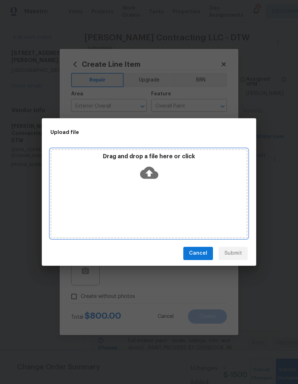
click at [171, 171] on div "Drag and drop a file here or click" at bounding box center [148, 168] width 195 height 31
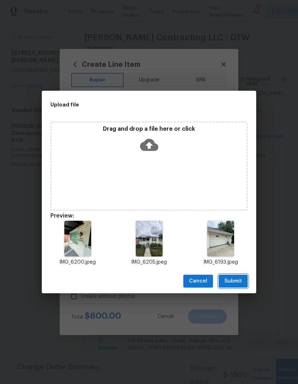
click at [241, 279] on span "Submit" at bounding box center [233, 281] width 18 height 9
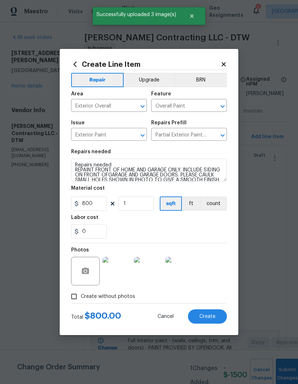
click at [214, 319] on span "Create" at bounding box center [207, 316] width 16 height 5
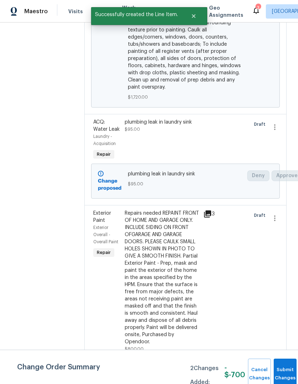
scroll to position [357, 0]
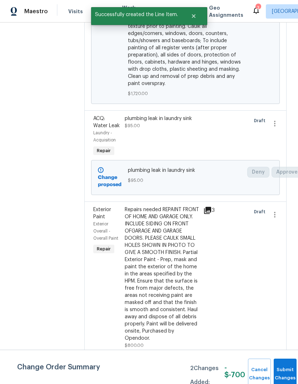
click at [170, 148] on div "plumbing leak in laundry sink $95.00" at bounding box center [162, 136] width 79 height 47
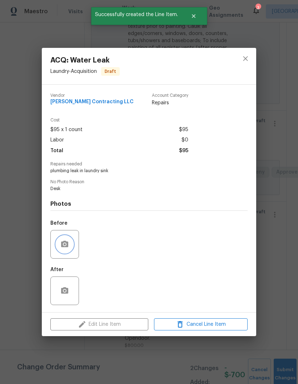
click at [66, 243] on icon "button" at bounding box center [64, 244] width 7 height 6
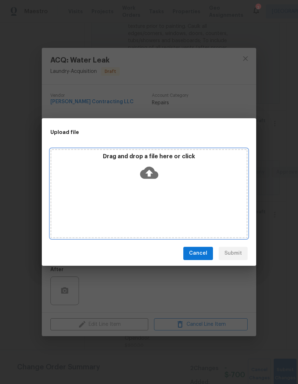
click at [190, 164] on div "Drag and drop a file here or click" at bounding box center [148, 168] width 195 height 31
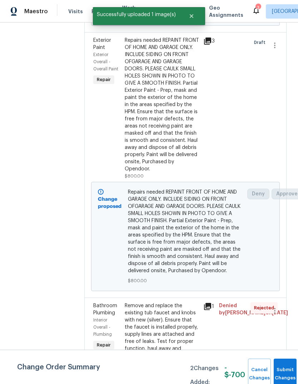
scroll to position [526, 0]
click at [169, 173] on div "Repairs needed REPAINT FRONT OF HOME AND GARAGE ONLY. INCLUDE SIDING ON FRONT O…" at bounding box center [162, 105] width 74 height 136
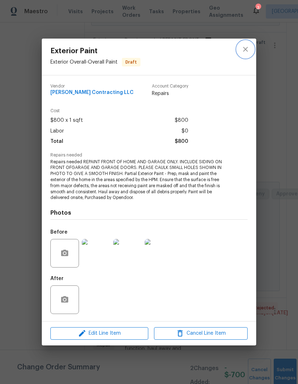
click at [240, 49] on button "close" at bounding box center [245, 49] width 17 height 17
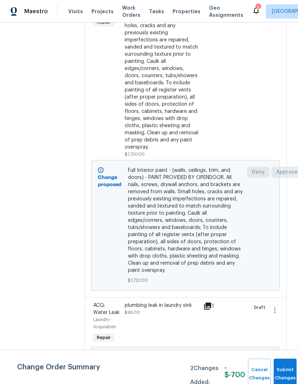
scroll to position [170, 0]
click at [180, 136] on div "Full Interior paint - (walls, ceilings, trim, and doors) - PAINT PROVIDED BY OP…" at bounding box center [162, 64] width 74 height 171
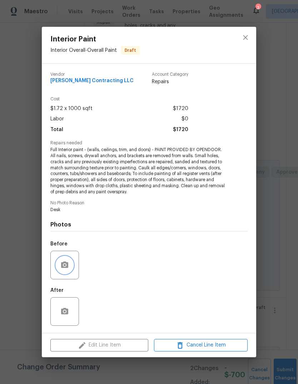
click at [61, 269] on icon "button" at bounding box center [64, 265] width 9 height 9
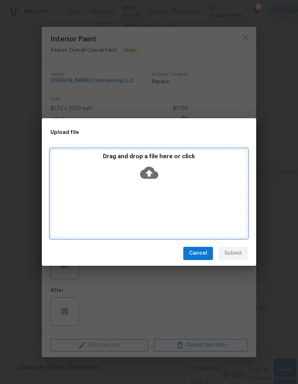
click at [173, 162] on div "Drag and drop a file here or click" at bounding box center [148, 168] width 195 height 31
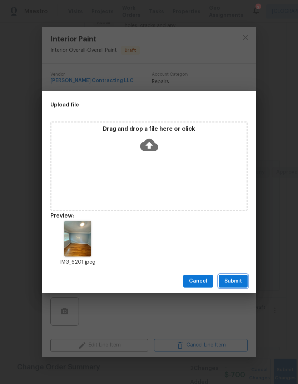
click at [235, 283] on span "Submit" at bounding box center [233, 281] width 18 height 9
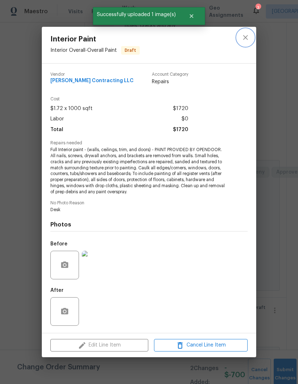
click at [242, 37] on icon "close" at bounding box center [245, 37] width 9 height 9
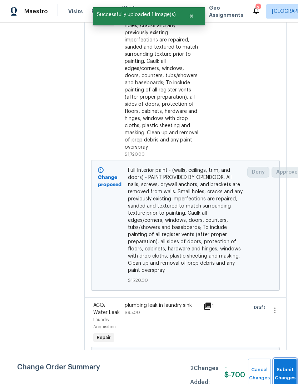
click at [277, 362] on button "Submit Changes" at bounding box center [285, 374] width 23 height 31
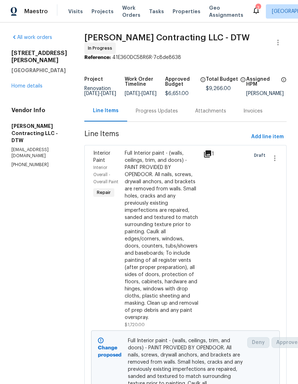
scroll to position [0, 0]
click at [28, 84] on link "Home details" at bounding box center [26, 86] width 31 height 5
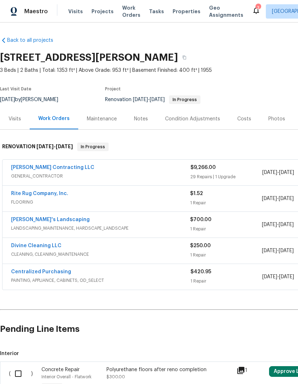
click at [146, 120] on div "Notes" at bounding box center [141, 118] width 14 height 7
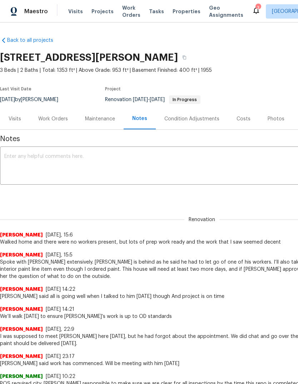
click at [176, 170] on textarea at bounding box center [201, 166] width 395 height 25
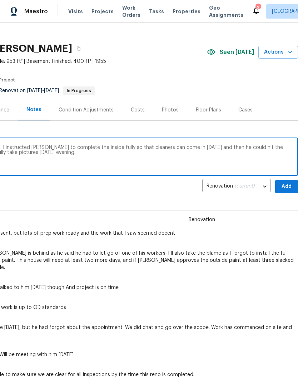
scroll to position [9, 106]
type textarea "Exterior paint approved by [PERSON_NAME]. I instructed [PERSON_NAME] to complet…"
click at [290, 184] on span "Add" at bounding box center [286, 186] width 11 height 9
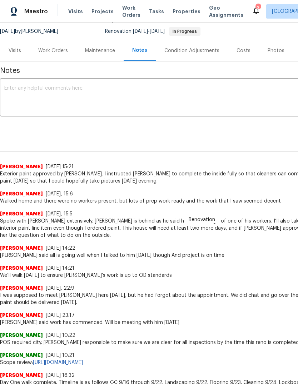
scroll to position [68, 0]
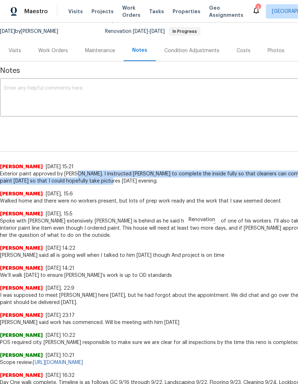
click at [98, 183] on span "Exterior paint approved by [PERSON_NAME]. I instructed [PERSON_NAME] to complet…" at bounding box center [202, 177] width 404 height 14
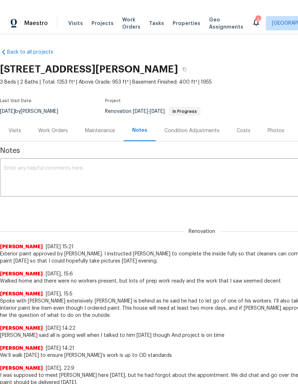
scroll to position [0, 0]
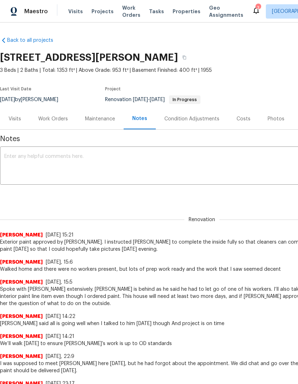
click at [49, 121] on div "Work Orders" at bounding box center [53, 118] width 30 height 7
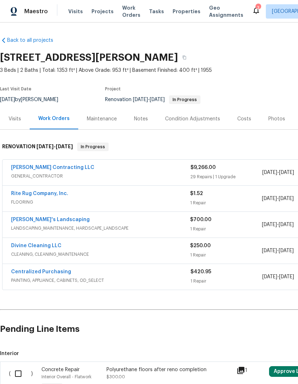
click at [49, 168] on link "[PERSON_NAME] Contracting LLC" at bounding box center [52, 167] width 83 height 5
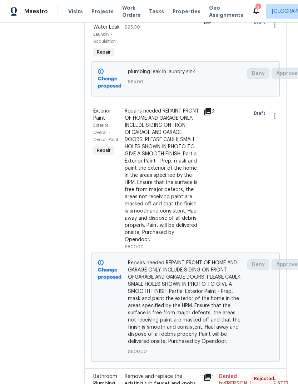
scroll to position [456, 0]
click at [181, 236] on div "Repairs needed REPAINT FRONT OF HOME AND GARAGE ONLY. INCLUDE SIDING ON FRONT O…" at bounding box center [162, 176] width 74 height 136
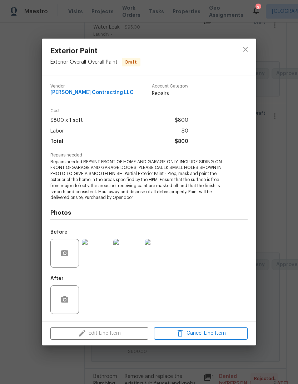
click at [176, 187] on span "Repairs needed REPAINT FRONT OF HOME AND GARAGE ONLY. INCLUDE SIDING ON FRONT O…" at bounding box center [139, 180] width 178 height 42
click at [174, 185] on span "Repairs needed REPAINT FRONT OF HOME AND GARAGE ONLY. INCLUDE SIDING ON FRONT O…" at bounding box center [139, 180] width 178 height 42
click at [259, 65] on div "Exterior Paint Exterior Overall - Overall Paint Draft Vendor [PERSON_NAME] Cont…" at bounding box center [149, 192] width 298 height 384
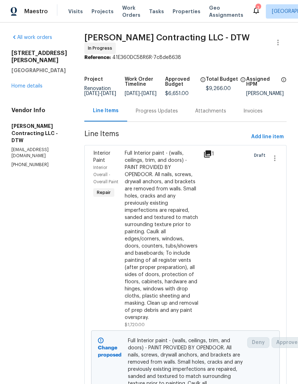
scroll to position [-15, 0]
click at [255, 6] on div "3" at bounding box center [257, 7] width 5 height 7
click at [255, 5] on div "3" at bounding box center [257, 7] width 5 height 7
click at [255, 9] on div "3" at bounding box center [257, 7] width 5 height 7
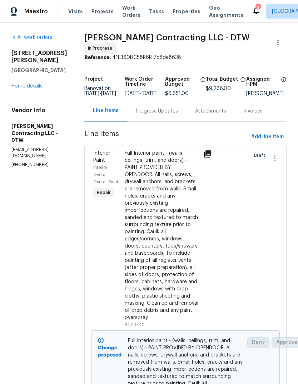
click at [252, 14] on icon at bounding box center [256, 10] width 9 height 9
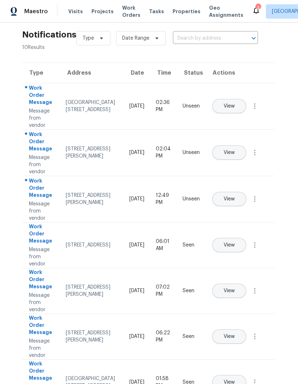
scroll to position [12, 1]
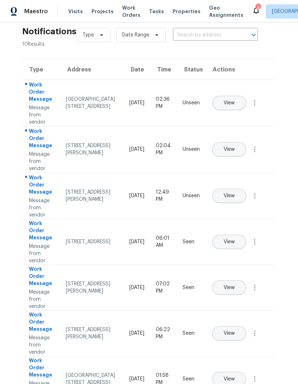
click at [235, 193] on span "View" at bounding box center [229, 195] width 11 height 5
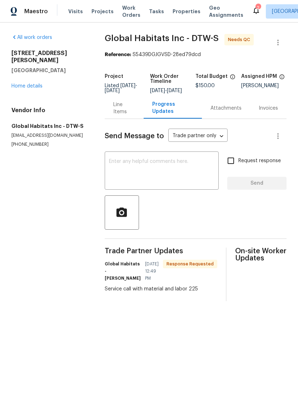
click at [121, 111] on div "Line Items" at bounding box center [124, 108] width 22 height 14
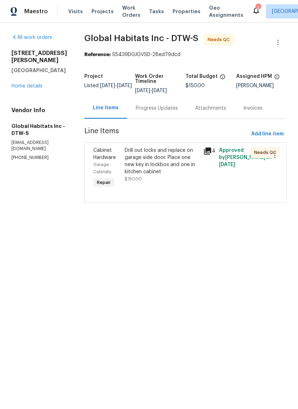
click at [204, 155] on icon at bounding box center [207, 151] width 9 height 9
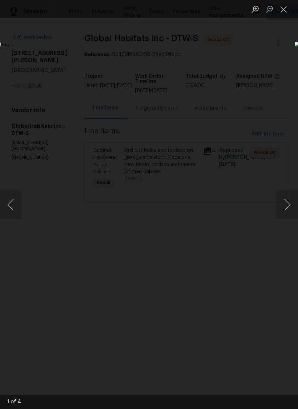
click at [288, 212] on button "Next image" at bounding box center [286, 204] width 21 height 29
click at [286, 205] on button "Next image" at bounding box center [286, 204] width 21 height 29
click at [285, 201] on button "Next image" at bounding box center [286, 204] width 21 height 29
click at [285, 202] on button "Next image" at bounding box center [286, 204] width 21 height 29
click at [289, 208] on button "Next image" at bounding box center [286, 204] width 21 height 29
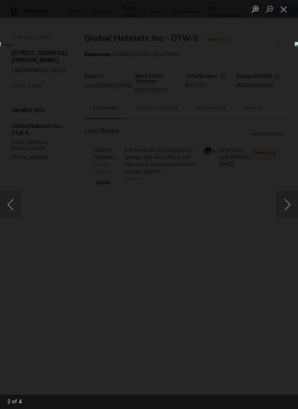
click at [287, 11] on button "Close lightbox" at bounding box center [283, 9] width 14 height 13
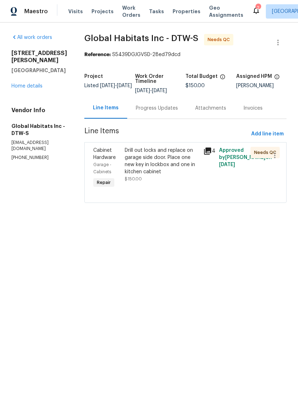
click at [156, 183] on div "Drill out locks and replace on garage side door. Place one new key in lockbox a…" at bounding box center [162, 168] width 79 height 47
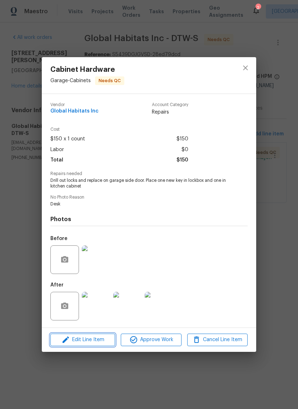
click at [98, 335] on button "Edit Line Item" at bounding box center [82, 340] width 65 height 13
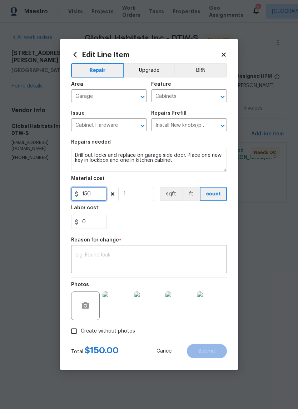
click at [91, 191] on input "150" at bounding box center [89, 194] width 36 height 14
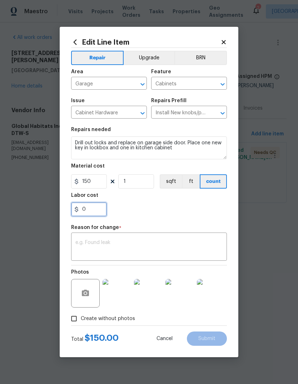
click at [99, 203] on input "0" at bounding box center [89, 209] width 36 height 14
click at [101, 216] on input "750" at bounding box center [89, 209] width 36 height 14
type input "75"
click at [187, 206] on div "75" at bounding box center [149, 209] width 156 height 14
click at [148, 246] on textarea at bounding box center [148, 247] width 147 height 15
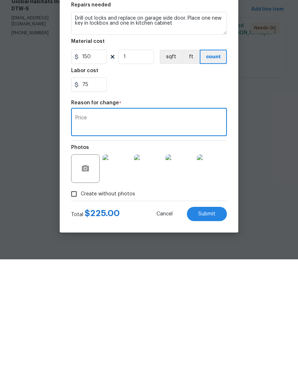
type textarea "Price"
click at [211, 336] on span "Submit" at bounding box center [206, 338] width 17 height 5
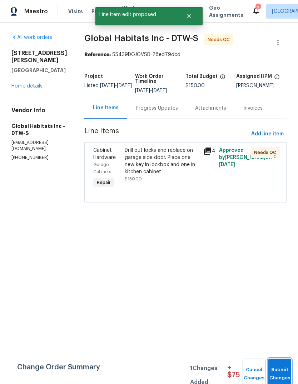
click at [281, 364] on button "Submit Changes" at bounding box center [279, 374] width 23 height 31
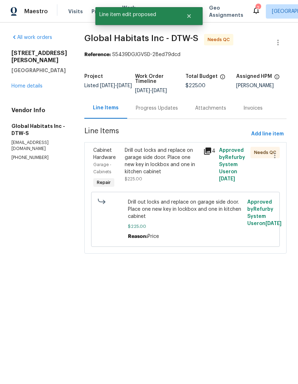
click at [161, 159] on div "Drill out locks and replace on garage side door. Place one new key in lockbox a…" at bounding box center [162, 161] width 74 height 29
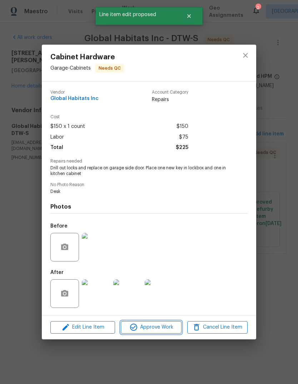
click at [150, 328] on span "Approve Work" at bounding box center [151, 327] width 56 height 9
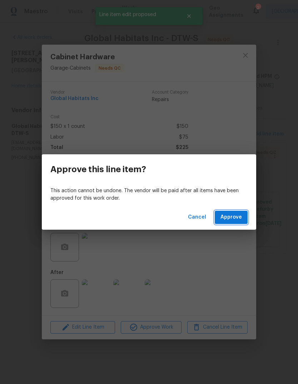
click at [241, 217] on span "Approve" at bounding box center [230, 217] width 21 height 9
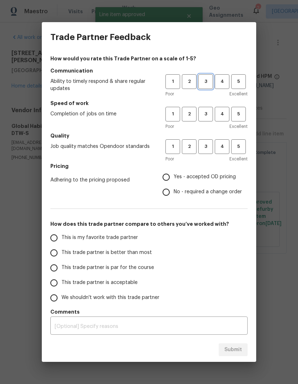
click at [205, 85] on span "3" at bounding box center [205, 82] width 13 height 8
click at [209, 116] on span "3" at bounding box center [205, 114] width 13 height 8
click at [213, 153] on button "3" at bounding box center [205, 146] width 15 height 15
click at [213, 181] on span "Yes - accepted OD pricing" at bounding box center [205, 177] width 62 height 8
click at [174, 181] on input "Yes - accepted OD pricing" at bounding box center [166, 177] width 15 height 15
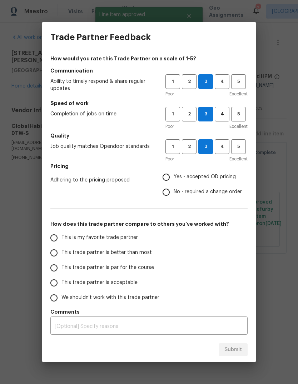
radio input "true"
click at [122, 271] on span "This trade partner is par for the course" at bounding box center [107, 268] width 93 height 8
click at [61, 271] on input "This trade partner is par for the course" at bounding box center [53, 267] width 15 height 15
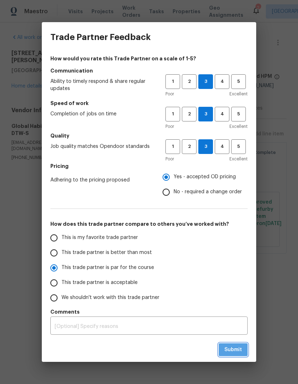
click at [238, 351] on span "Submit" at bounding box center [233, 349] width 18 height 9
radio input "true"
